Goal: Information Seeking & Learning: Check status

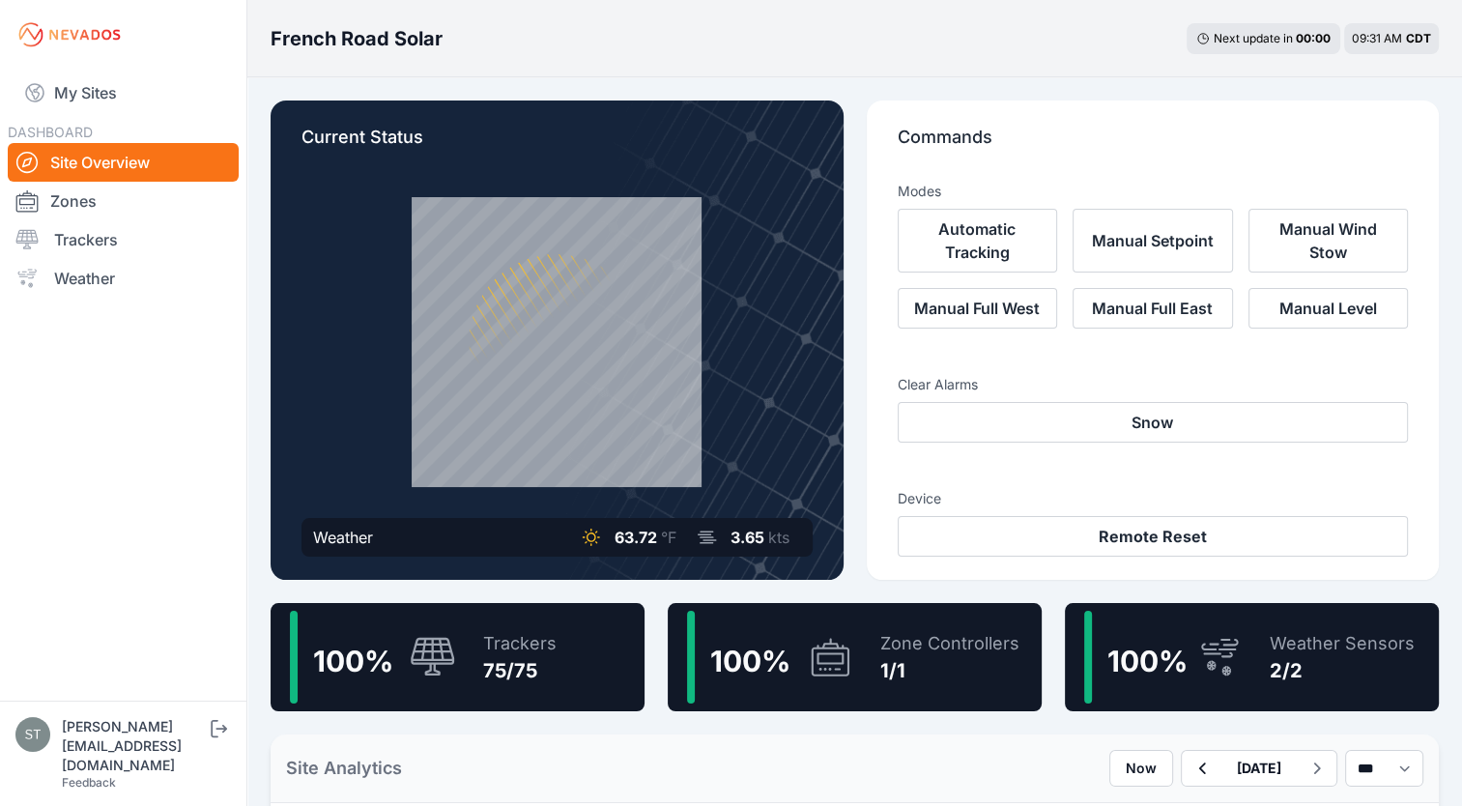
click at [436, 651] on icon at bounding box center [433, 656] width 44 height 39
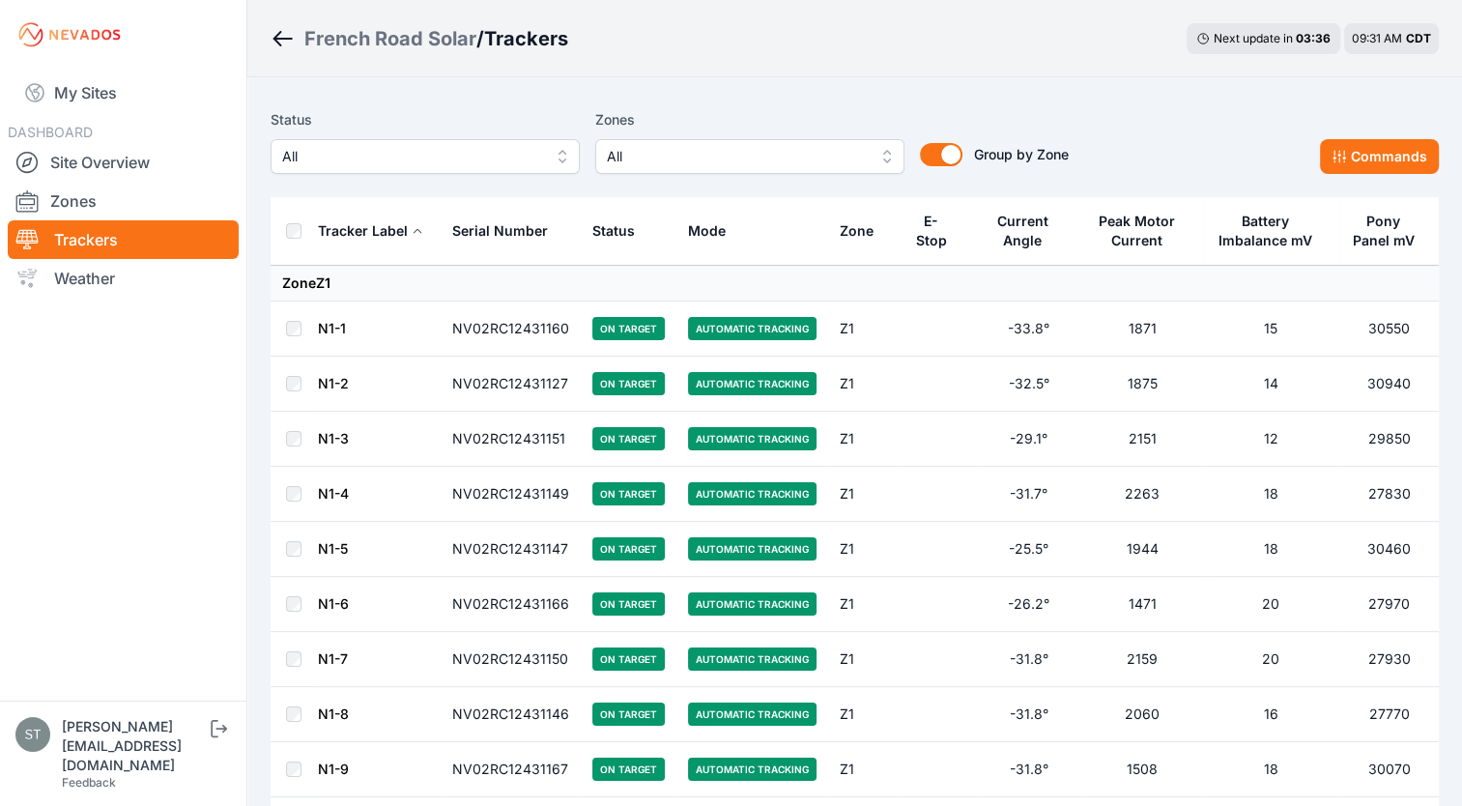
click at [322, 325] on link "N1-1" at bounding box center [332, 328] width 28 height 16
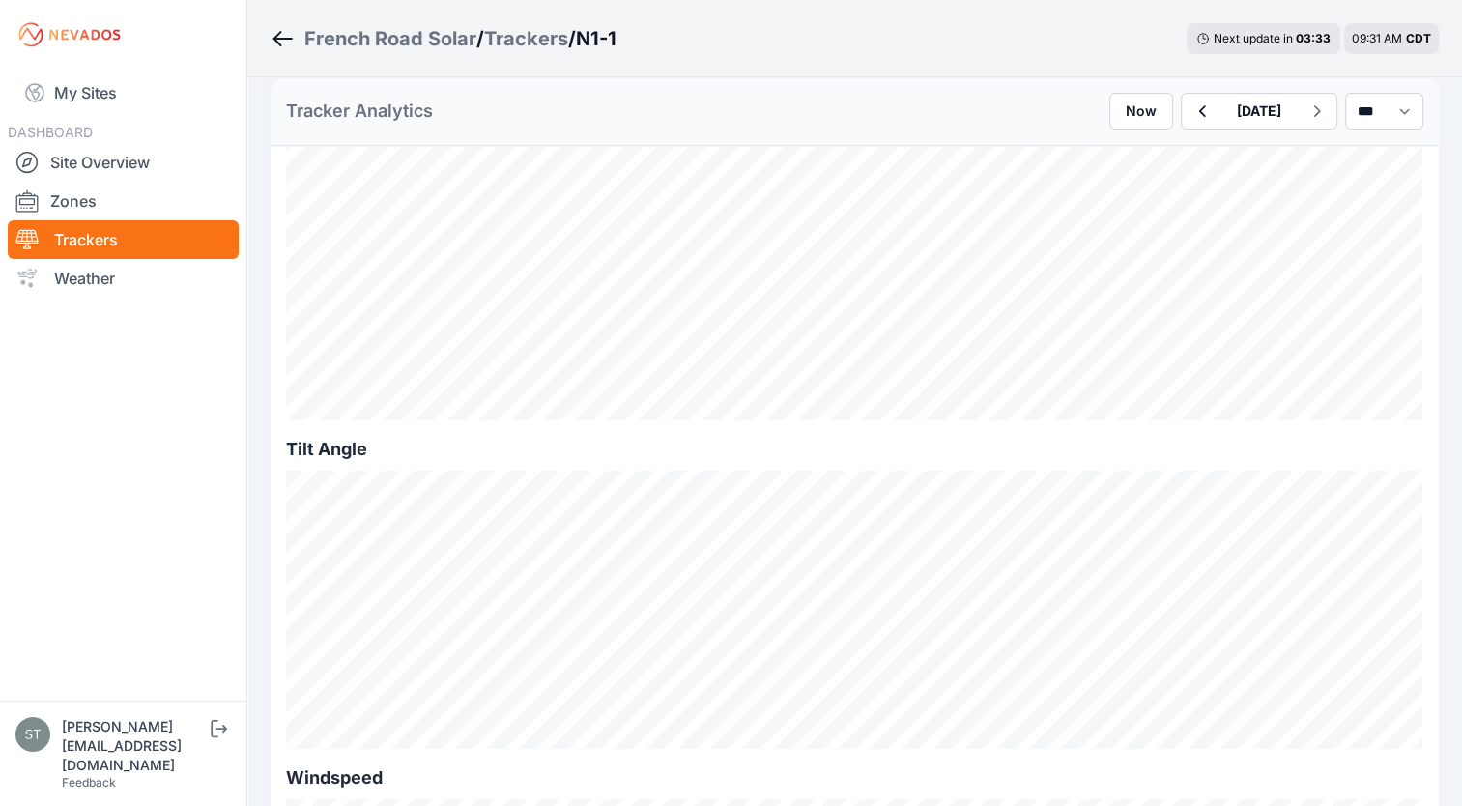
scroll to position [576, 0]
click at [1190, 102] on icon "button" at bounding box center [1202, 111] width 24 height 23
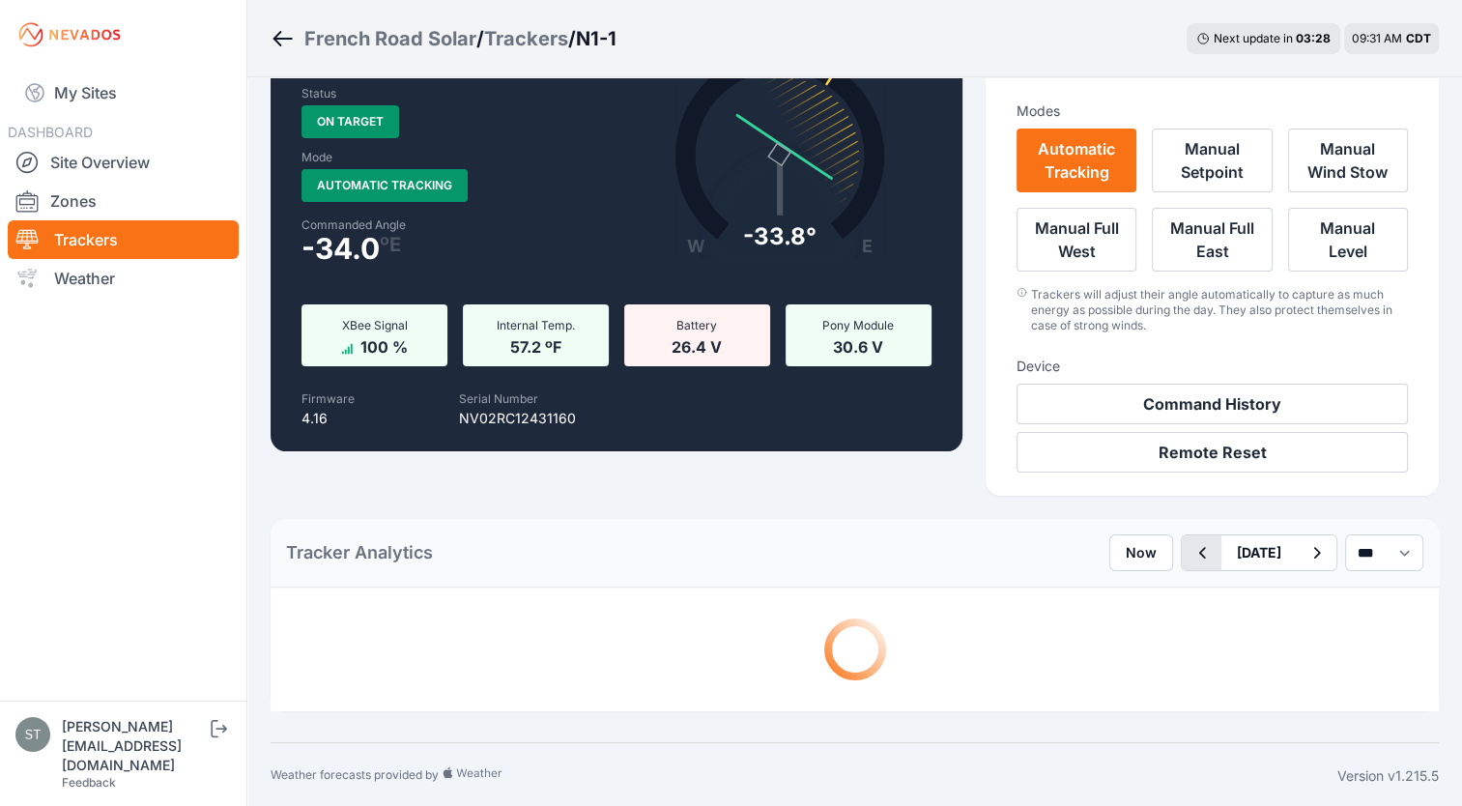
scroll to position [576, 0]
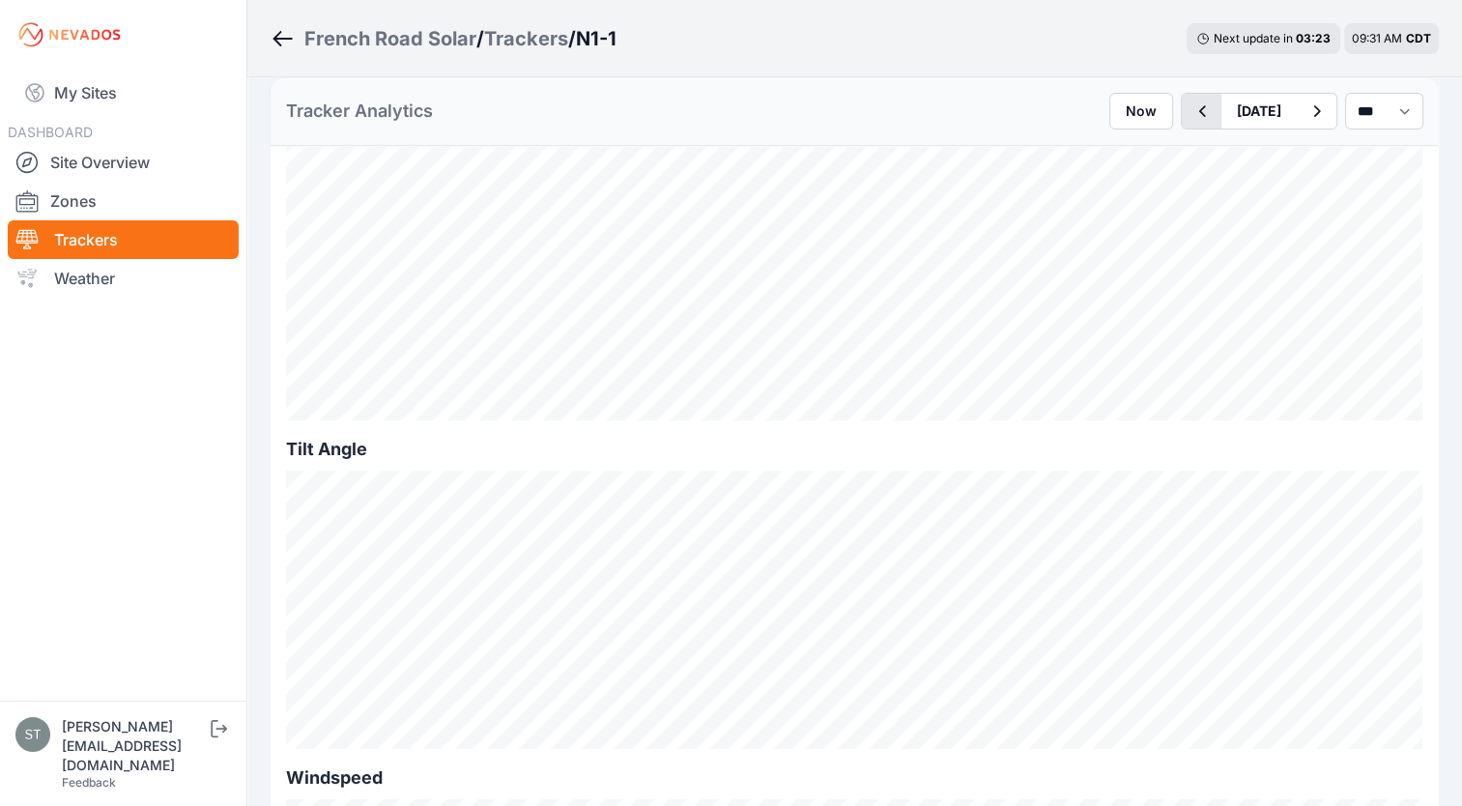
click at [1190, 111] on icon "button" at bounding box center [1202, 111] width 24 height 23
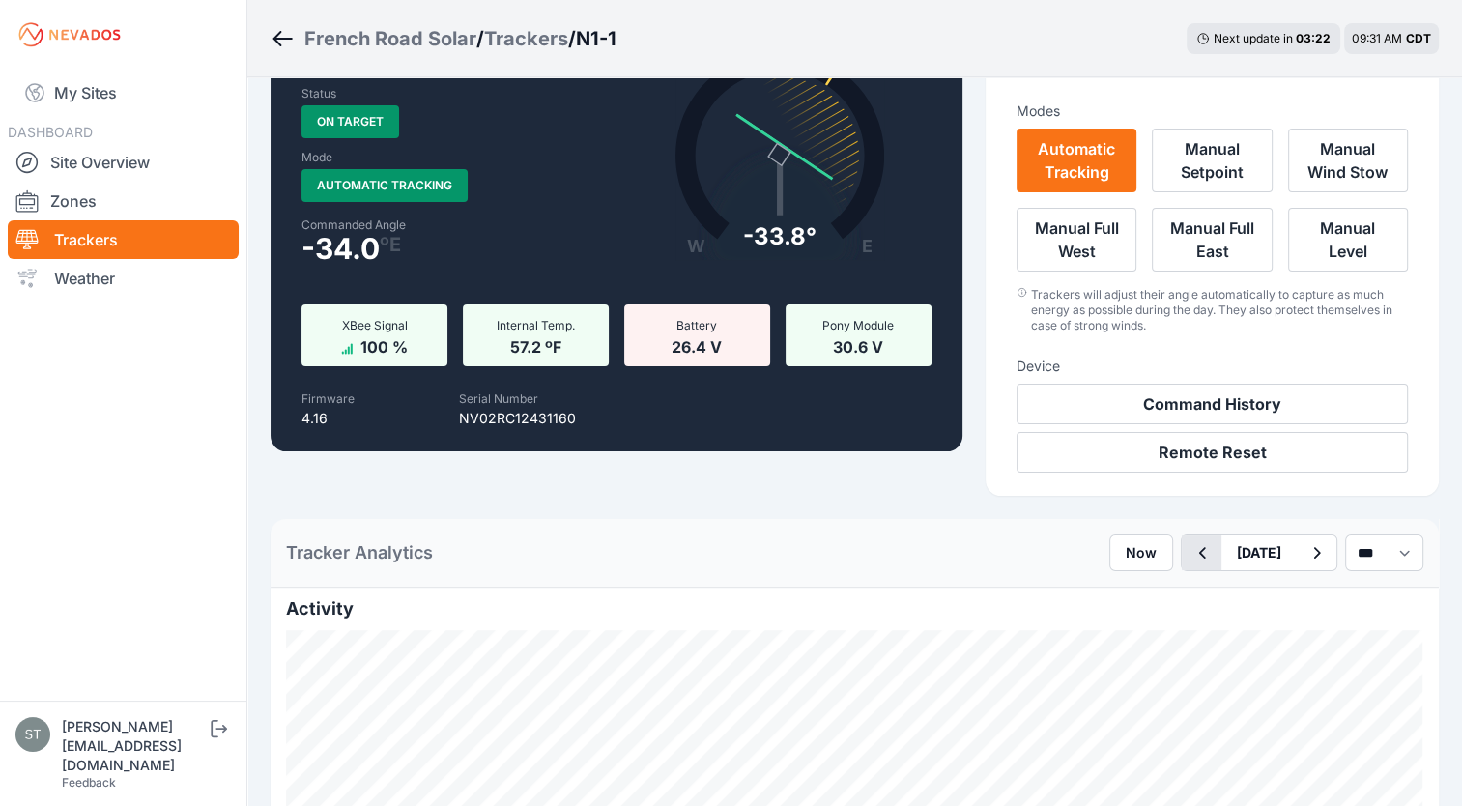
scroll to position [576, 0]
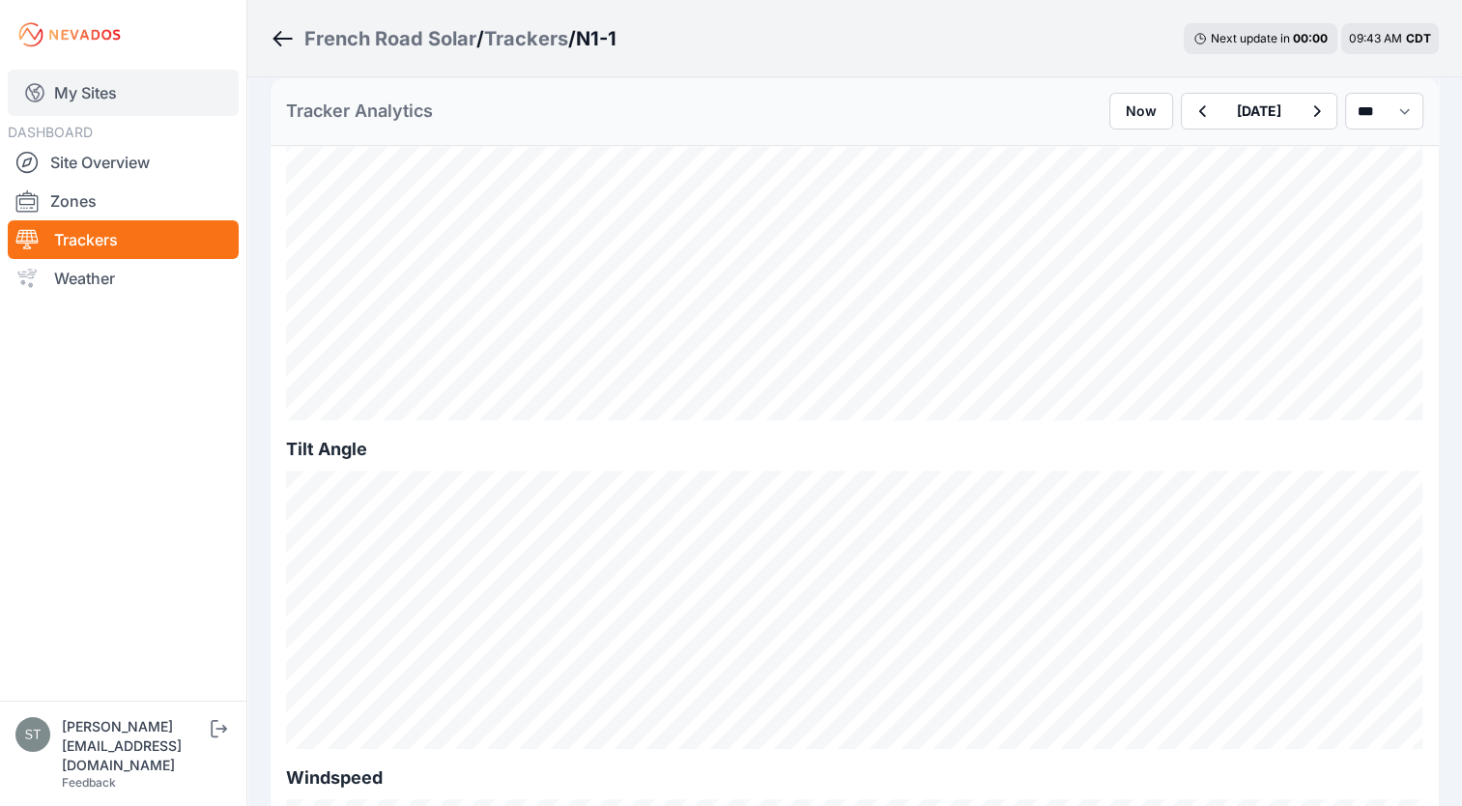
click at [101, 91] on link "My Sites" at bounding box center [123, 93] width 231 height 46
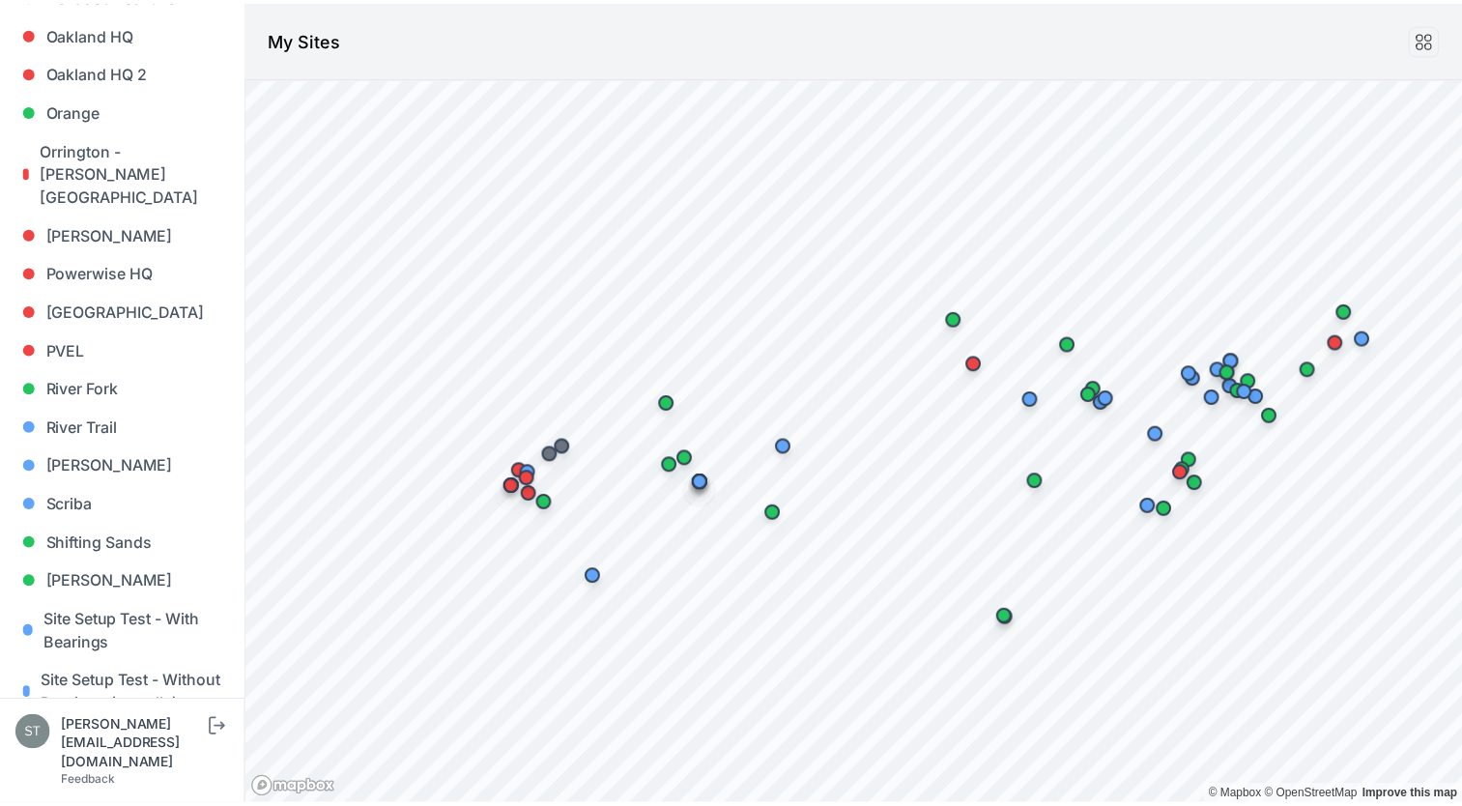
scroll to position [1464, 0]
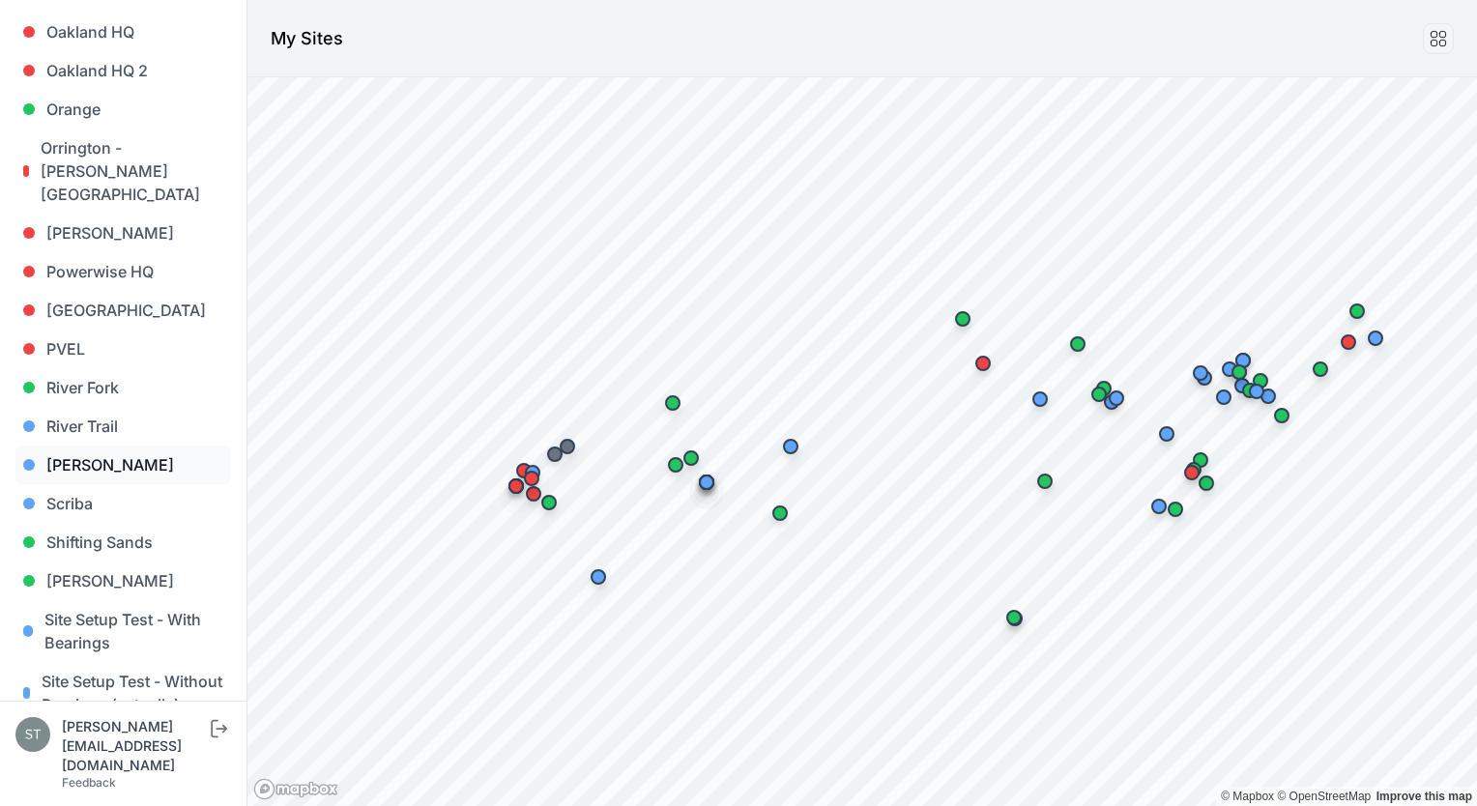
click at [95, 445] on link "[PERSON_NAME]" at bounding box center [122, 464] width 215 height 39
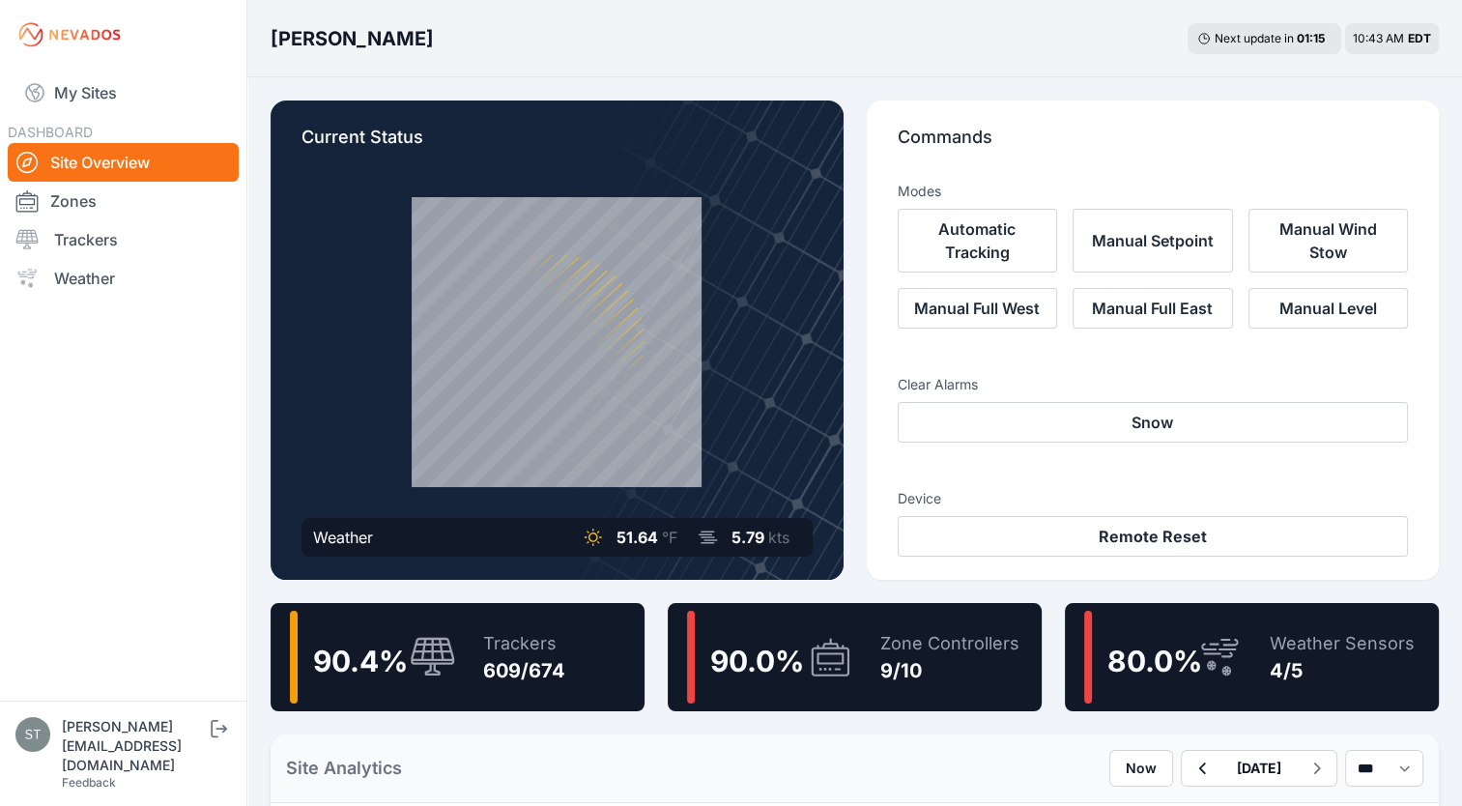
click at [450, 657] on icon at bounding box center [433, 658] width 46 height 42
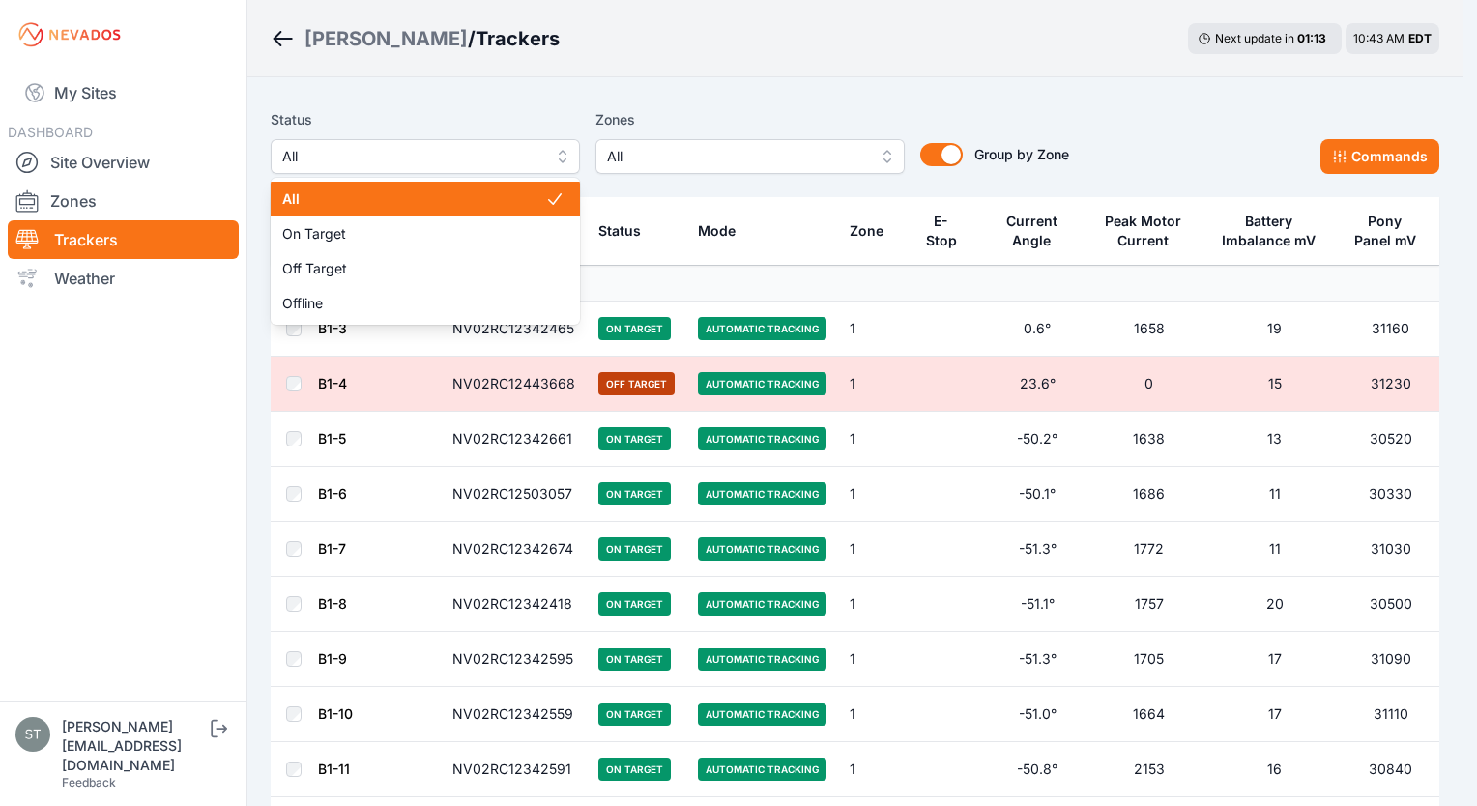
click at [437, 162] on span "All" at bounding box center [411, 156] width 259 height 23
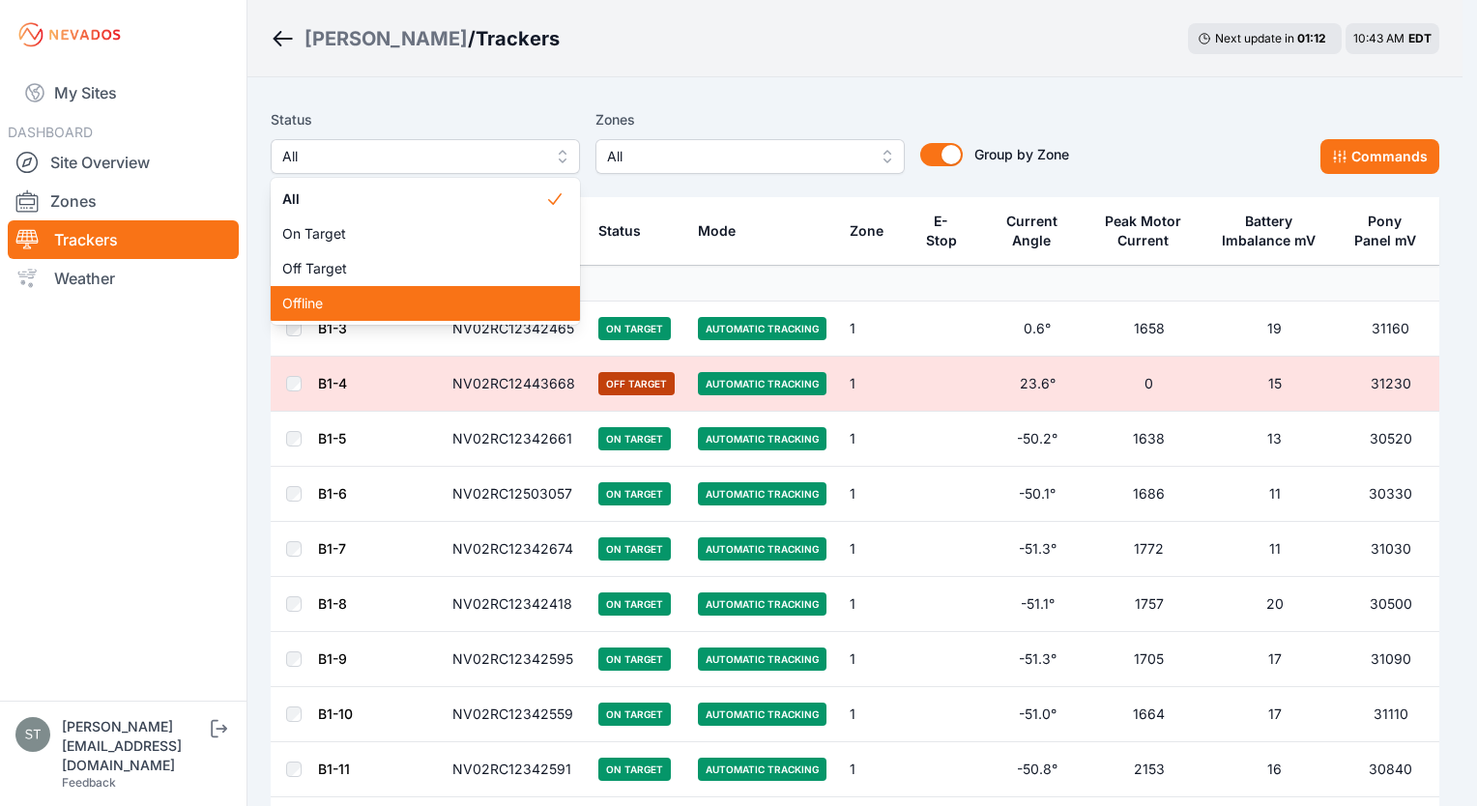
click at [337, 302] on span "Offline" at bounding box center [413, 303] width 263 height 19
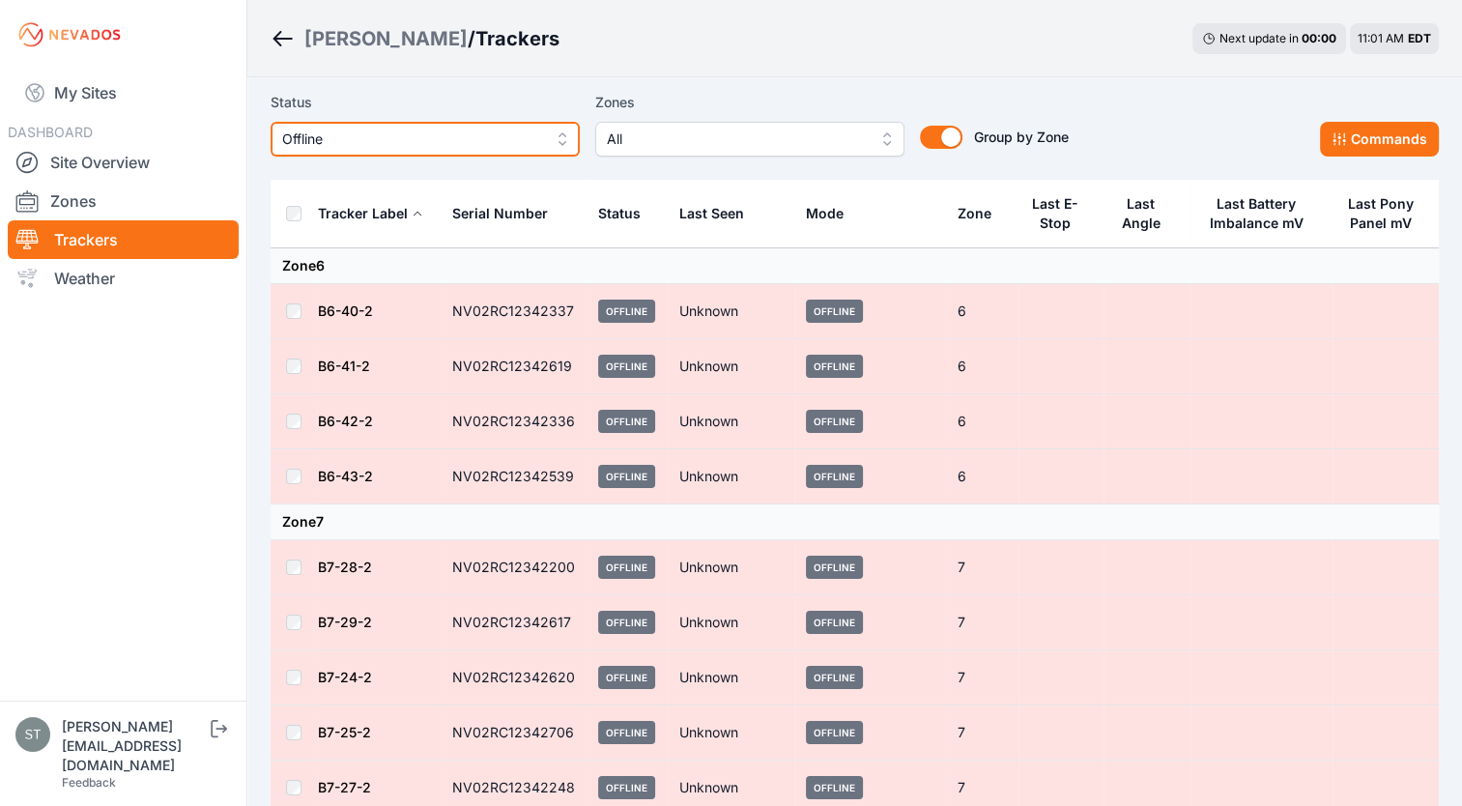
scroll to position [11, 0]
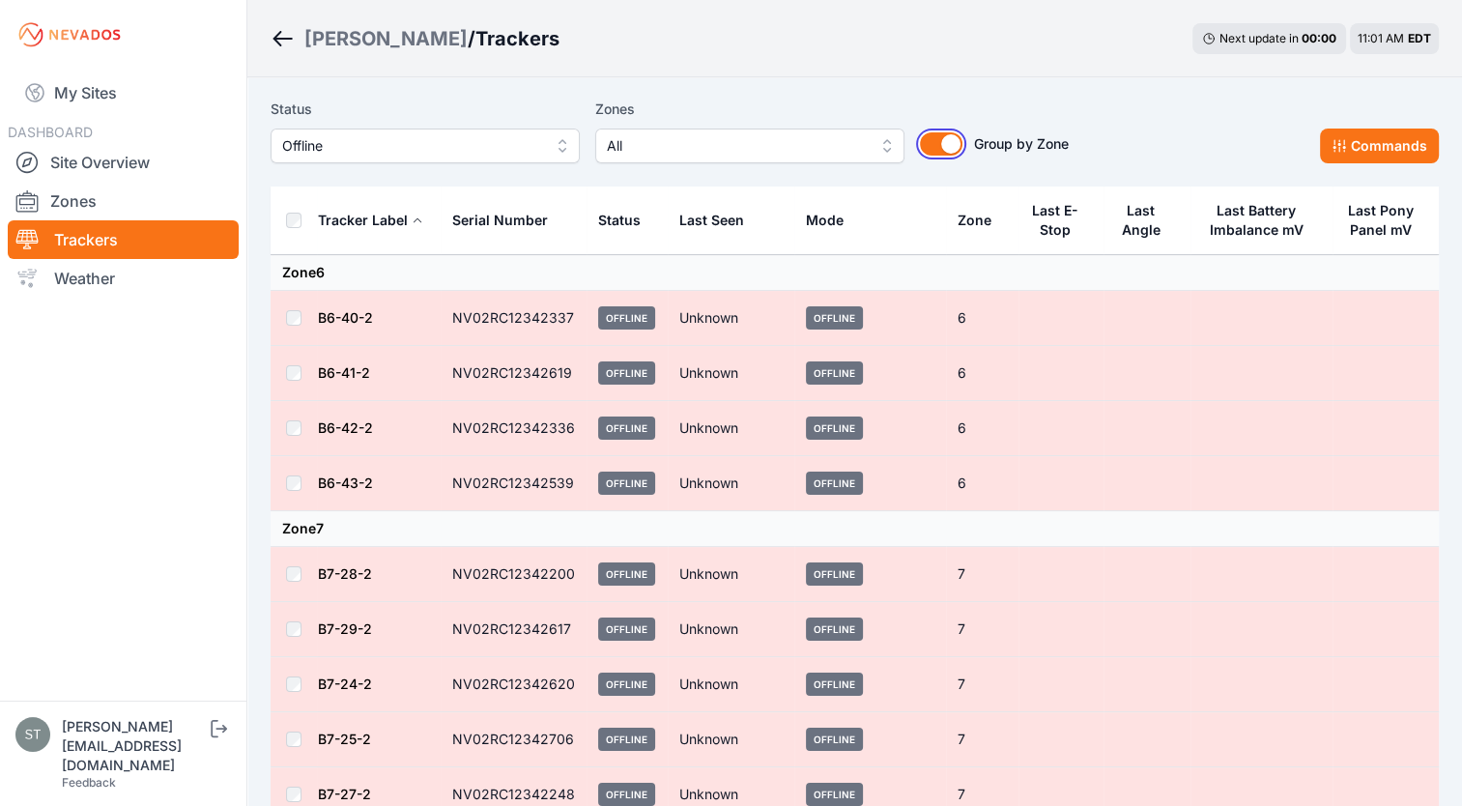
click at [942, 143] on button "Group by Zone" at bounding box center [941, 143] width 43 height 23
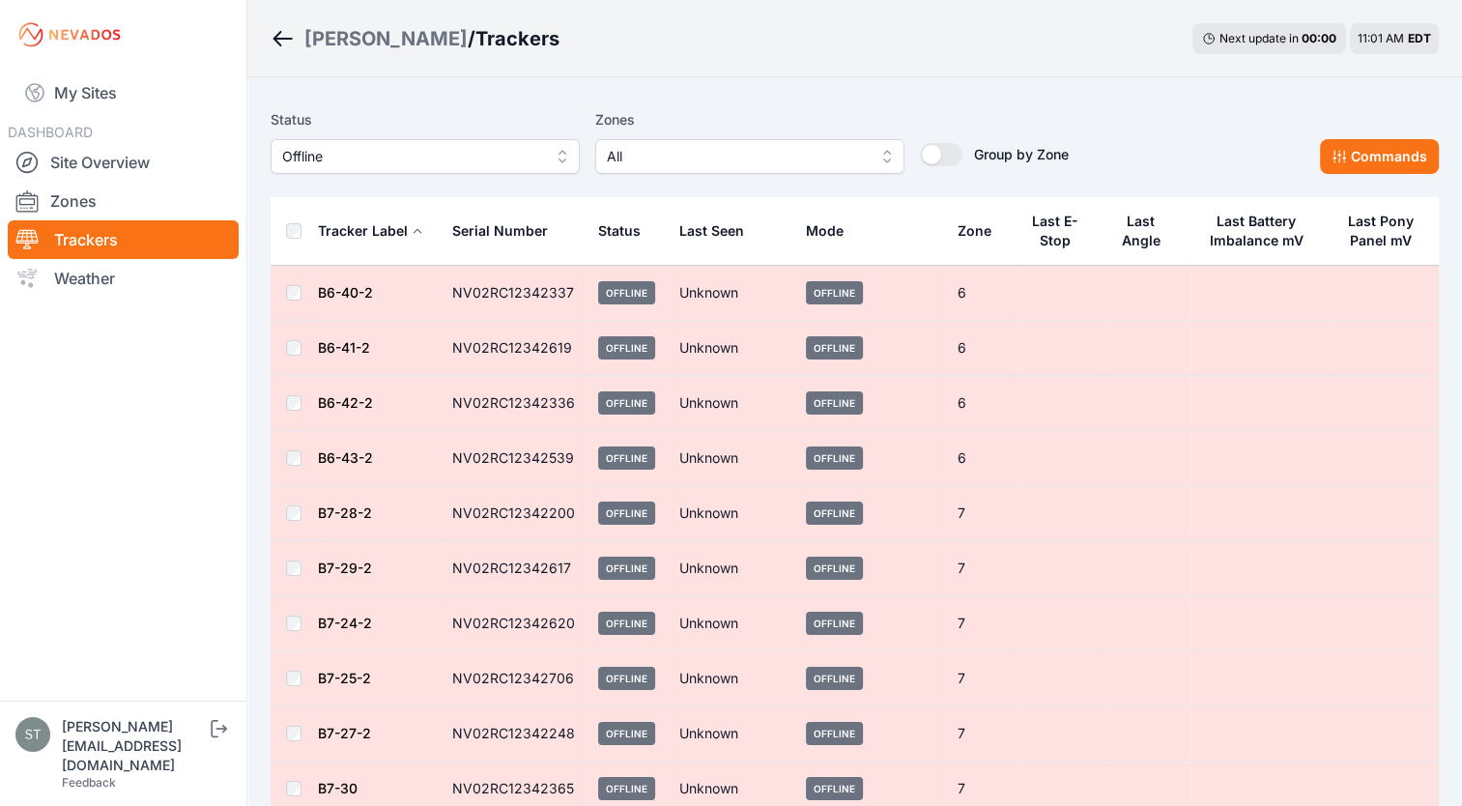
click at [489, 229] on div "Serial Number" at bounding box center [500, 230] width 96 height 19
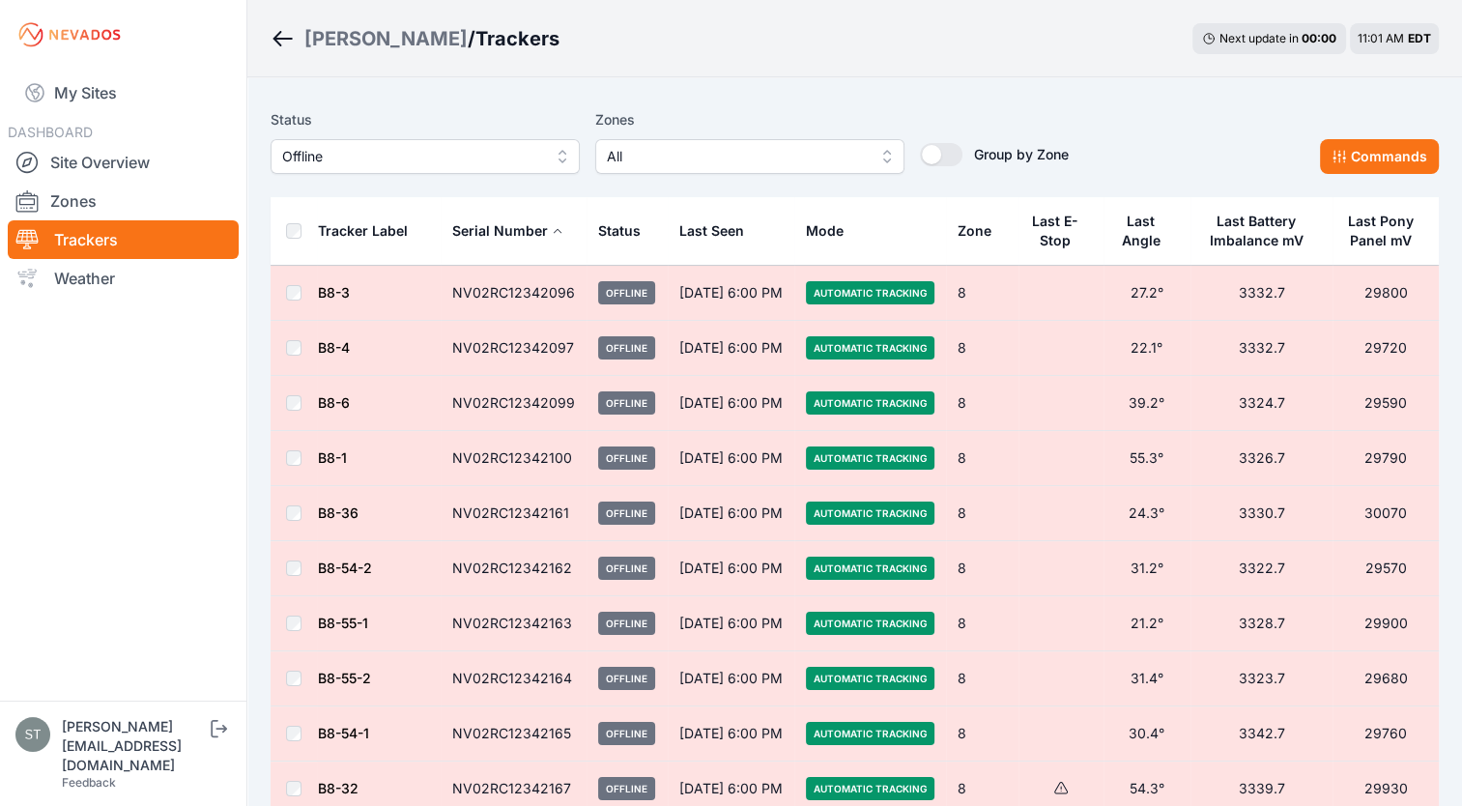
click at [489, 229] on div "Serial Number" at bounding box center [500, 230] width 96 height 19
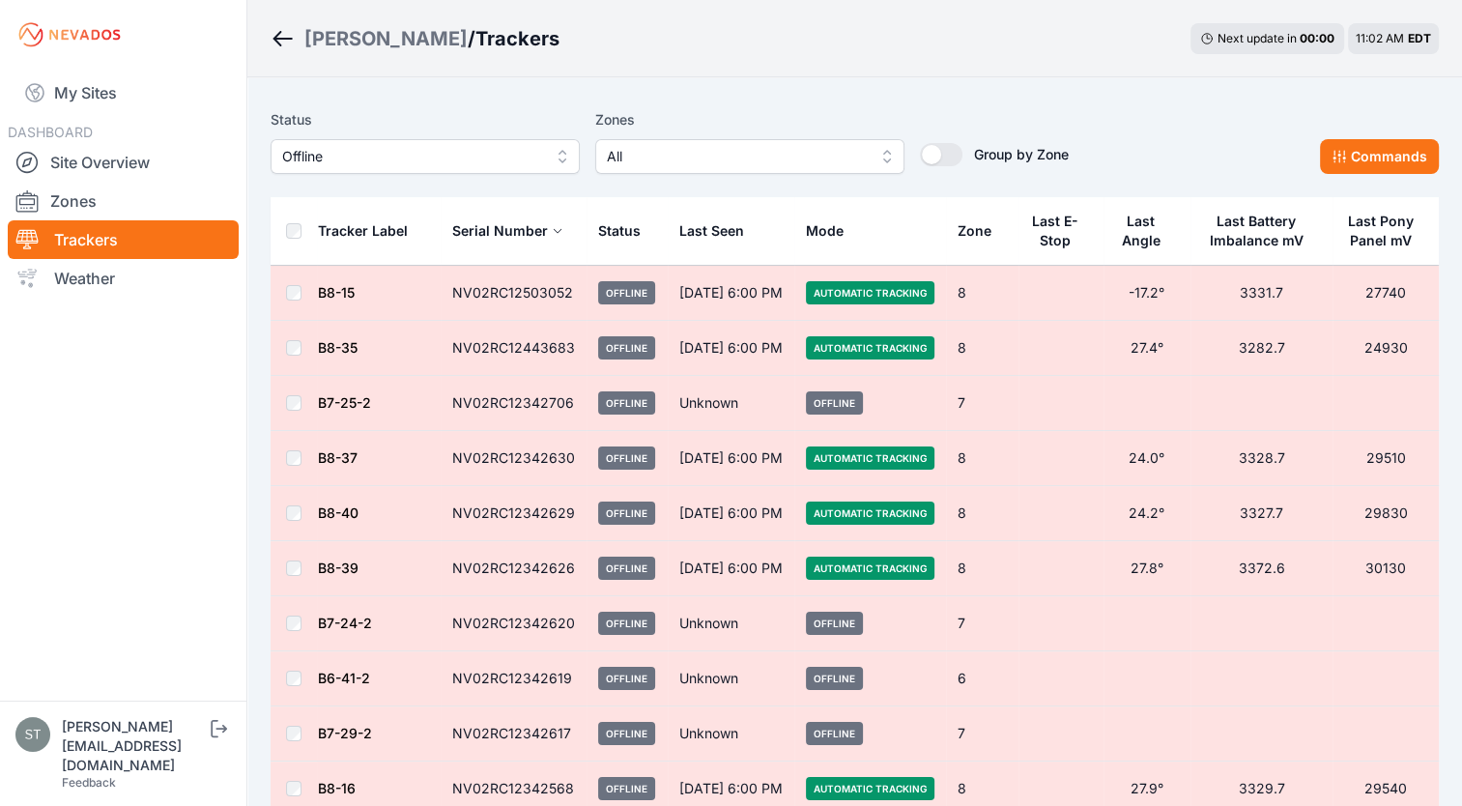
click at [489, 229] on div "Serial Number" at bounding box center [500, 230] width 96 height 19
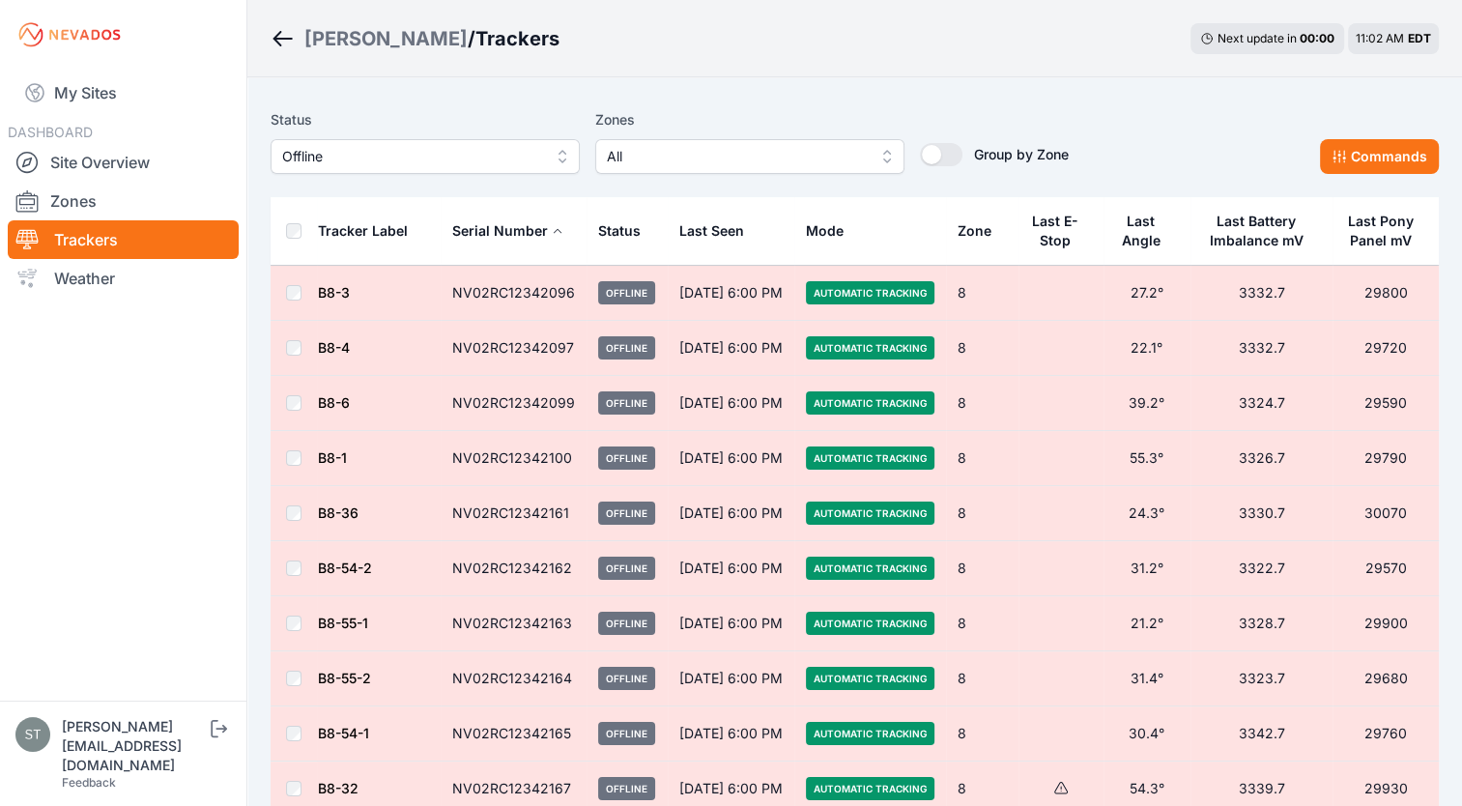
click at [489, 229] on div "Serial Number" at bounding box center [500, 230] width 96 height 19
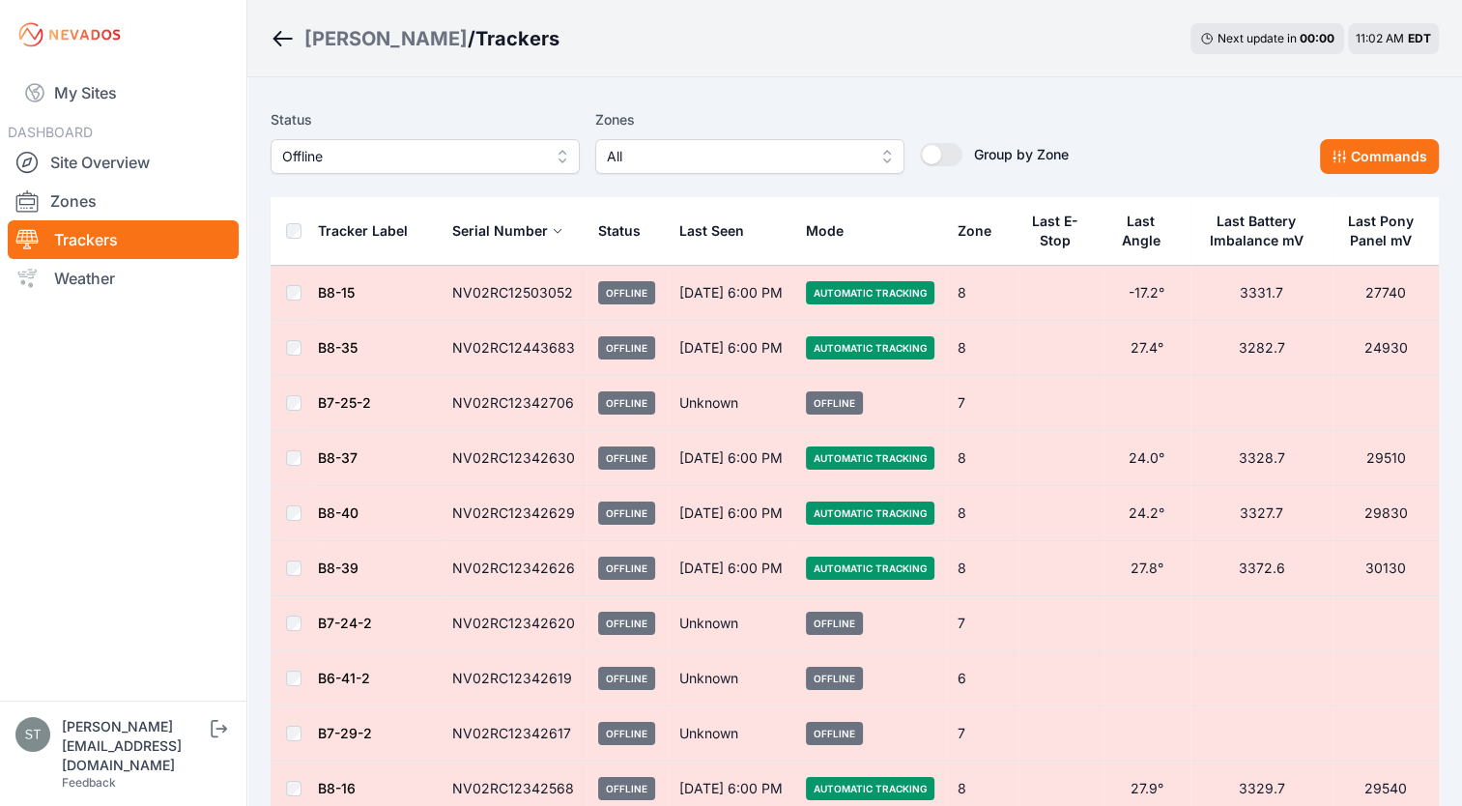
click at [489, 229] on div "Serial Number" at bounding box center [500, 230] width 96 height 19
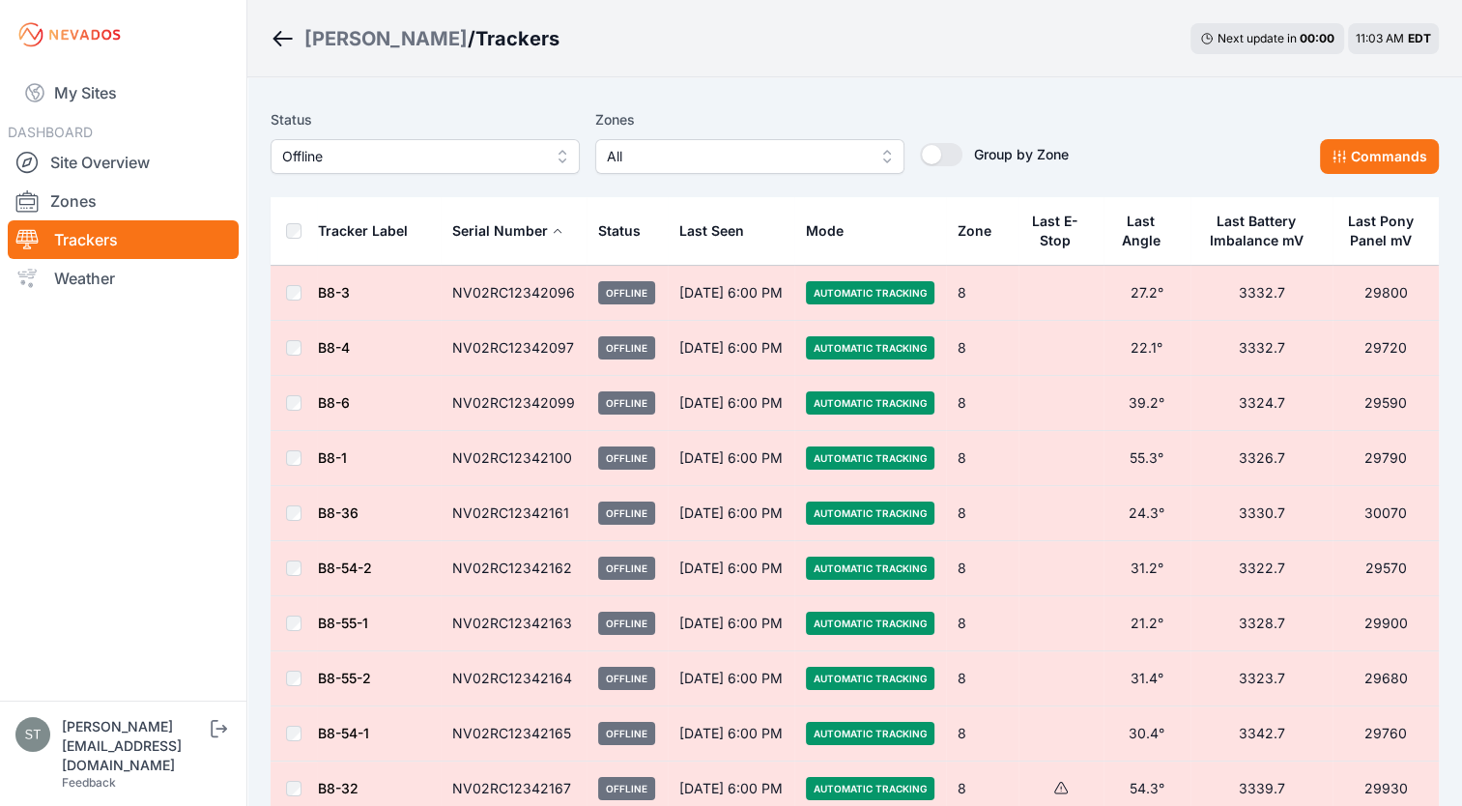
click at [543, 237] on div "Serial Number" at bounding box center [500, 230] width 96 height 19
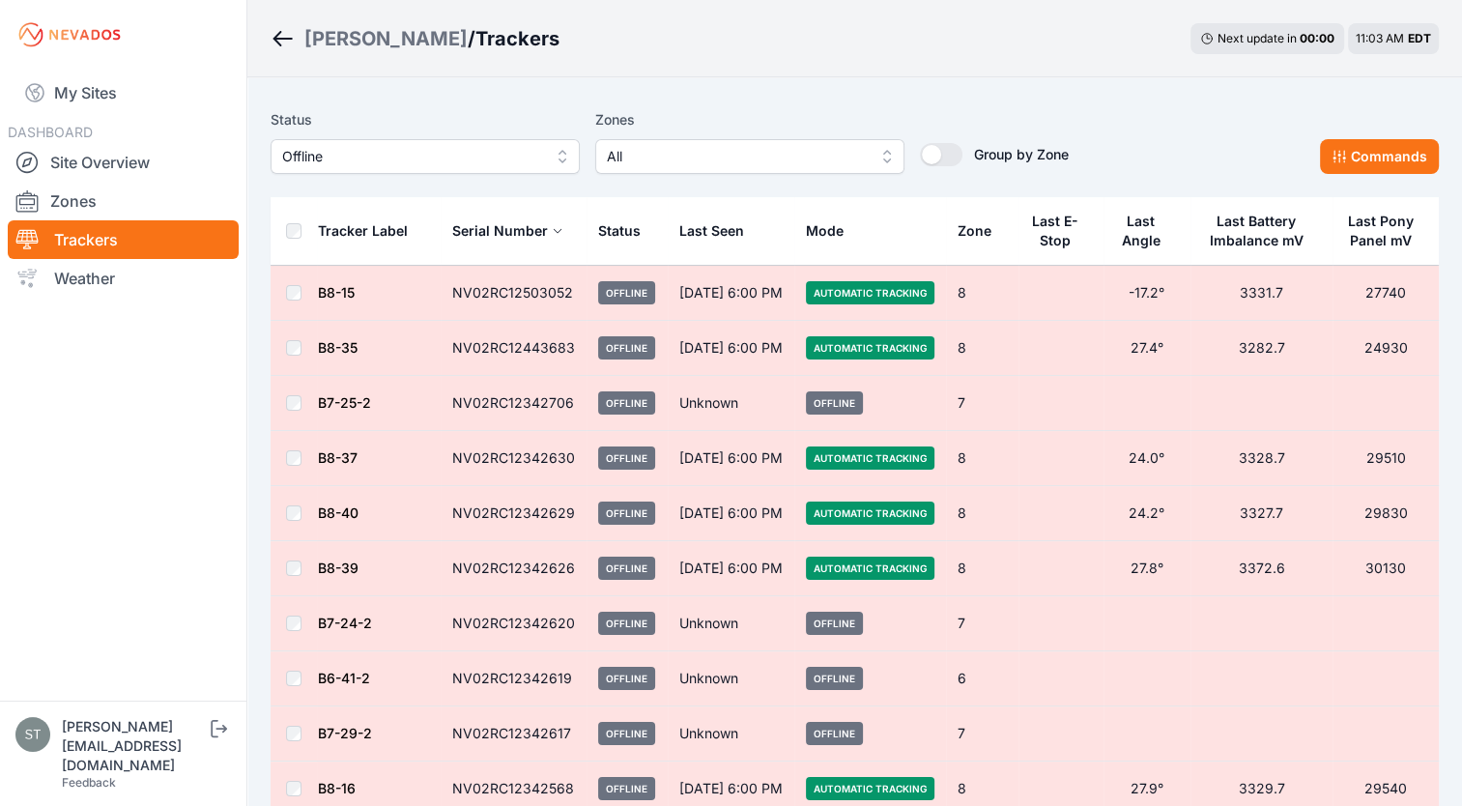
click at [543, 237] on div "Serial Number" at bounding box center [500, 230] width 96 height 19
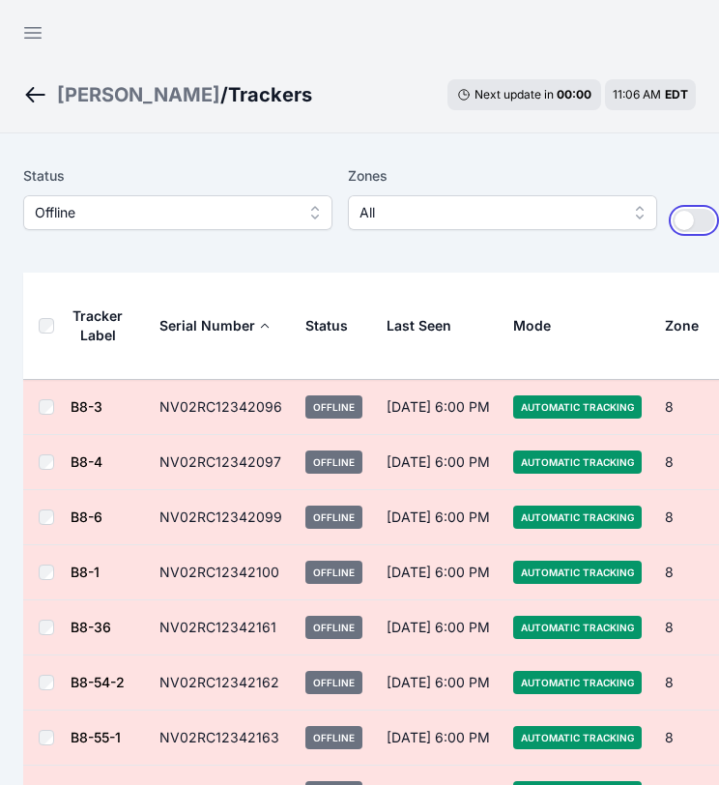
click at [699, 215] on button "Group by Zone" at bounding box center [694, 220] width 43 height 23
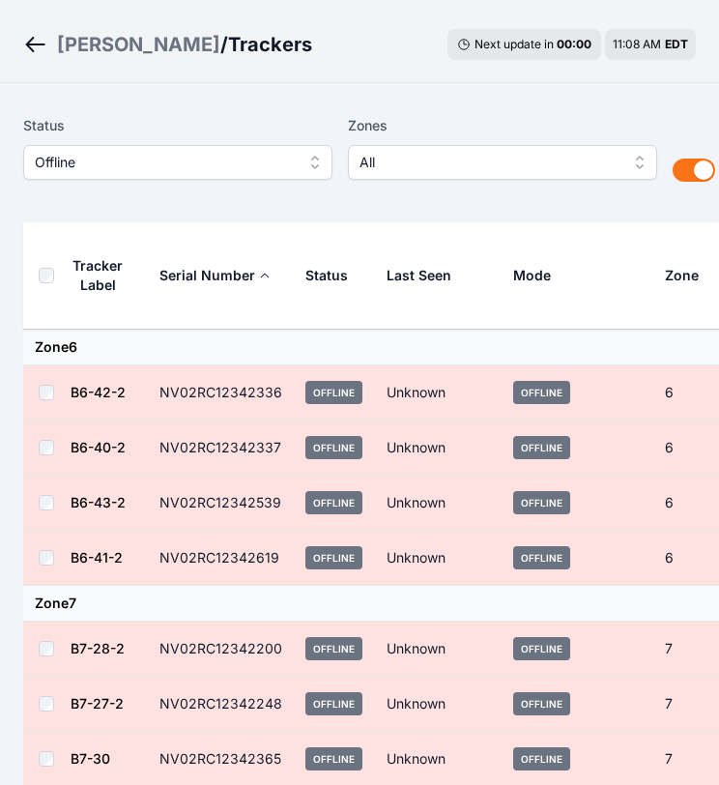
scroll to position [31, 0]
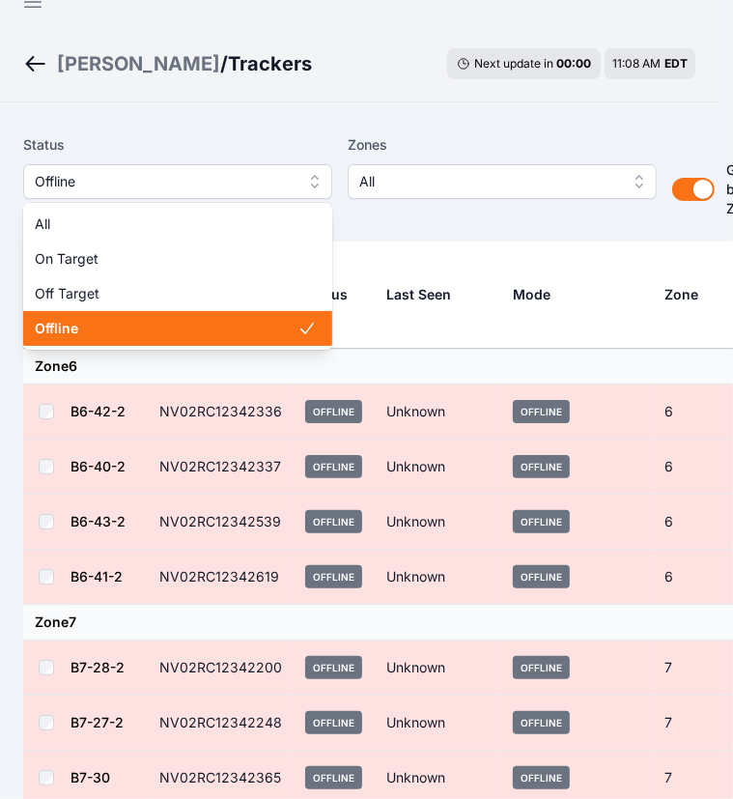
click at [201, 179] on span "Offline" at bounding box center [164, 181] width 259 height 23
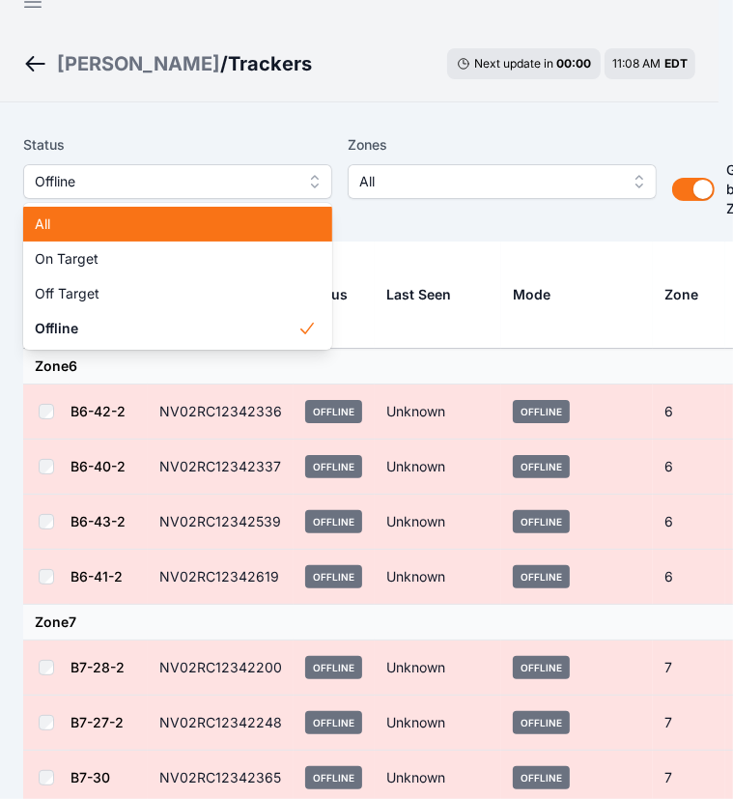
click at [127, 234] on span "All" at bounding box center [166, 224] width 263 height 19
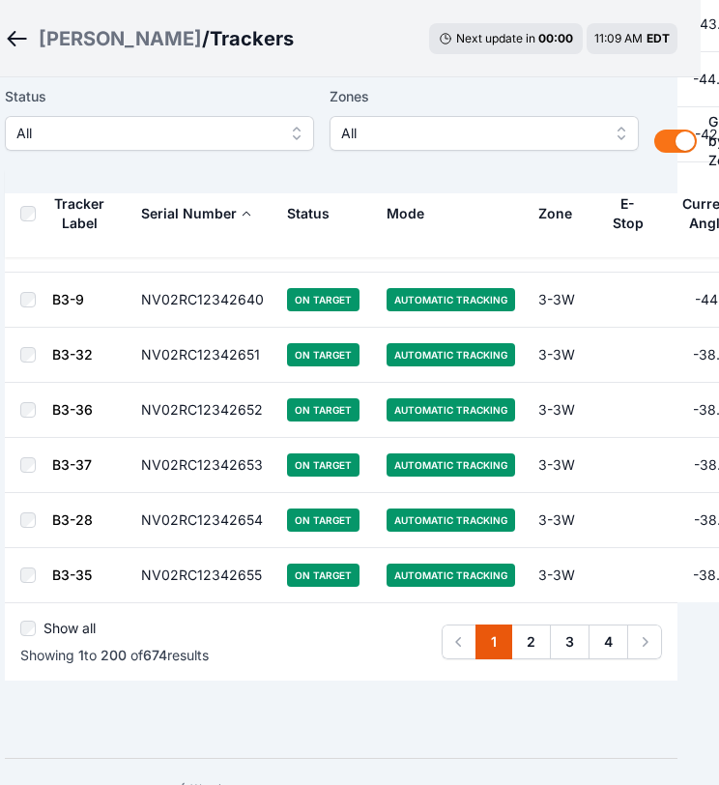
scroll to position [10881, 17]
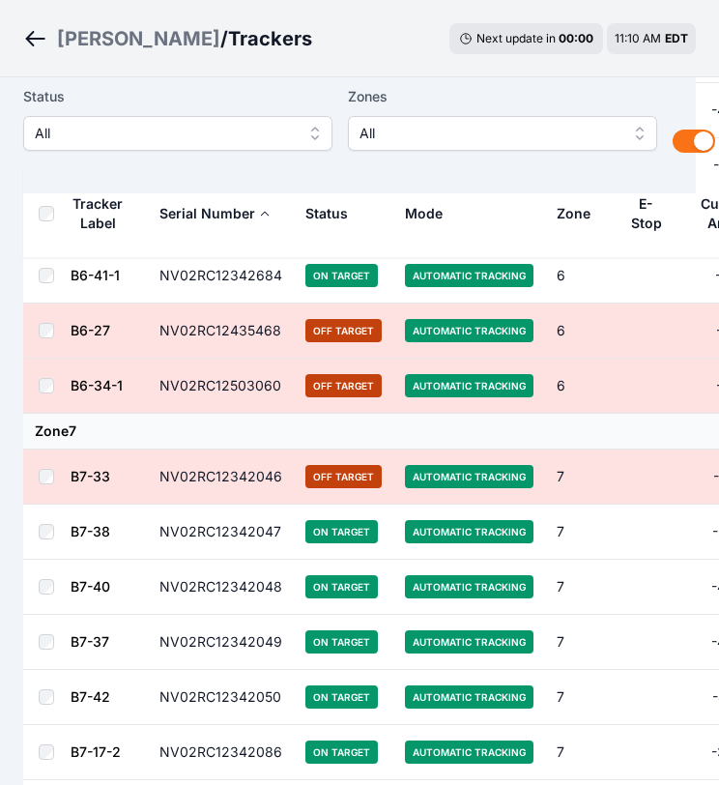
scroll to position [27414, 0]
